Goal: Information Seeking & Learning: Learn about a topic

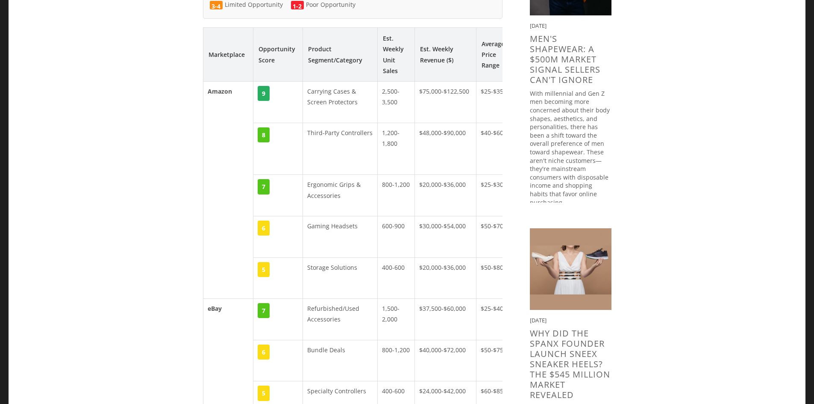
scroll to position [499, 0]
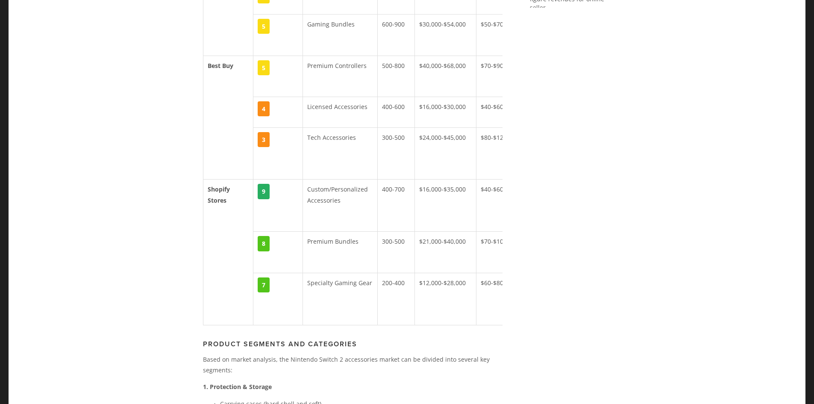
scroll to position [1050, 0]
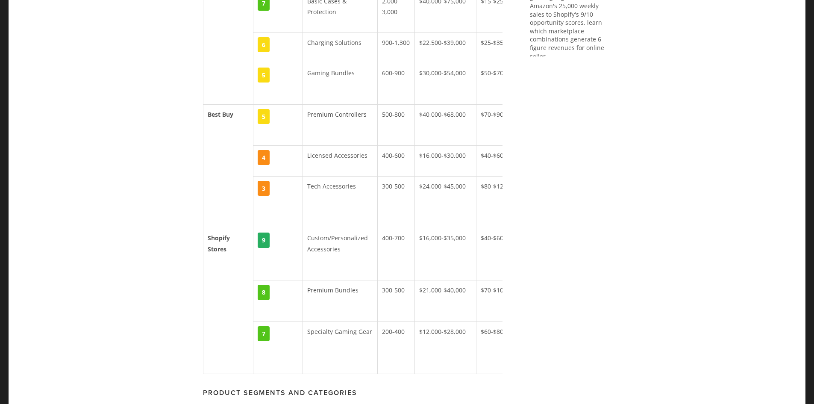
scroll to position [1068, 0]
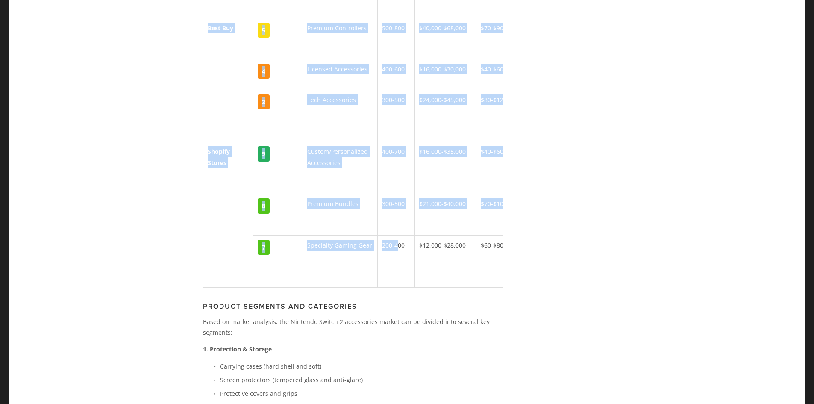
scroll to position [0, 85]
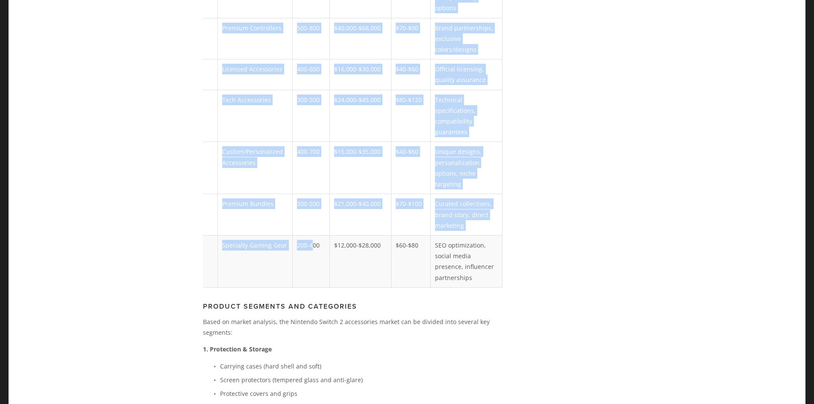
click at [414, 235] on td "$60-$80" at bounding box center [410, 261] width 39 height 52
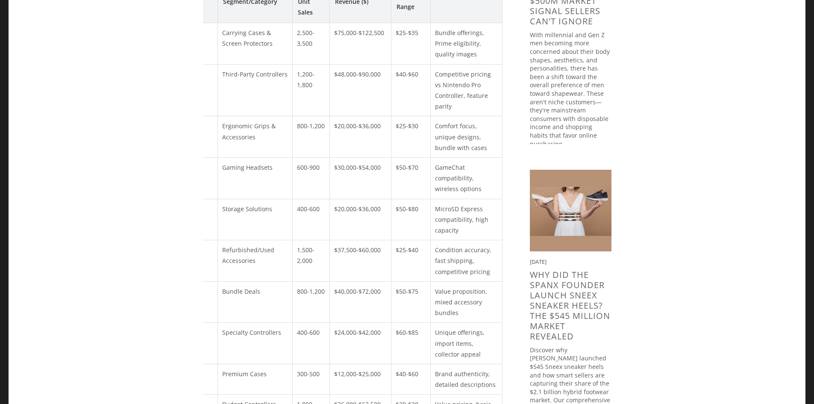
scroll to position [427, 0]
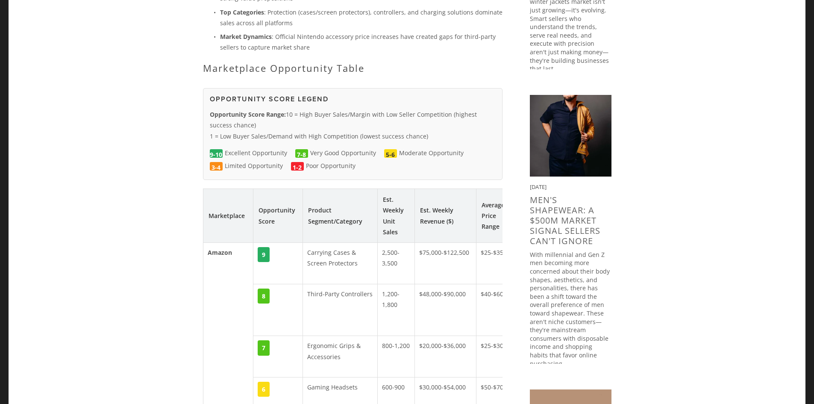
scroll to position [338, 0]
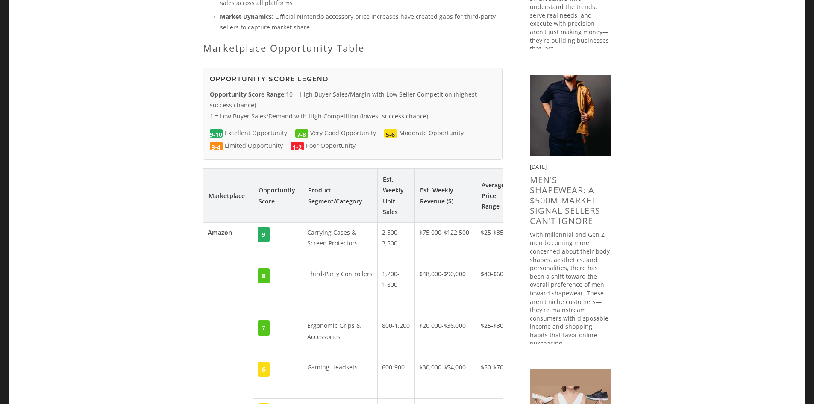
drag, startPoint x: 212, startPoint y: 82, endPoint x: 365, endPoint y: 138, distance: 163.4
click at [365, 138] on div "Opportunity Score Legend Opportunity Score Range: 10 = High Buyer Sales/Margin …" at bounding box center [353, 114] width 300 height 92
click at [367, 141] on div "9-10 Excellent Opportunity 7-8 Very Good Opportunity 5-6 Moderate Opportunity 3…" at bounding box center [353, 140] width 286 height 26
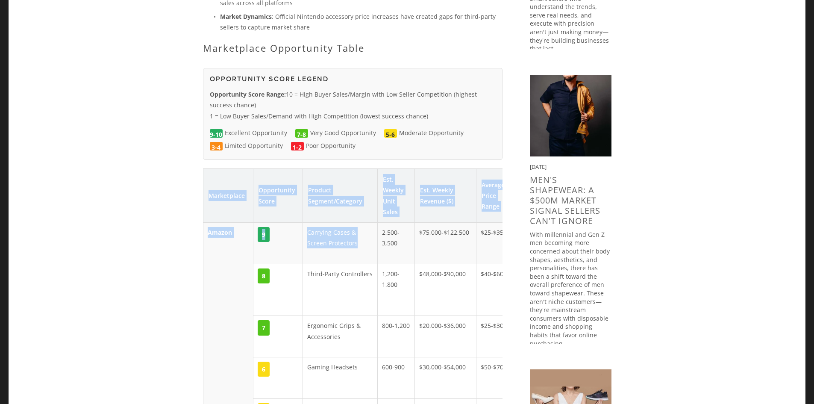
drag, startPoint x: 209, startPoint y: 182, endPoint x: 366, endPoint y: 244, distance: 168.9
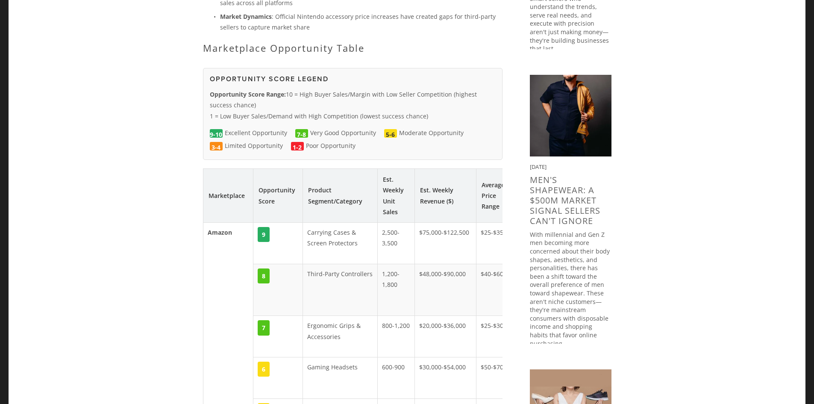
click at [380, 264] on td "1,200-1,800" at bounding box center [396, 290] width 37 height 52
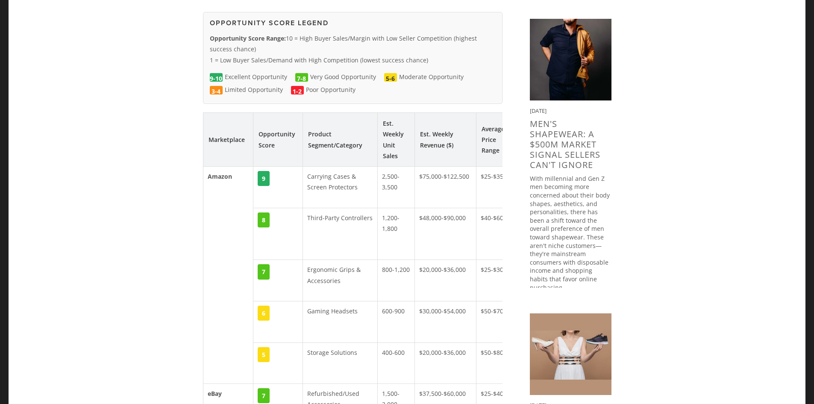
scroll to position [0, 0]
